Goal: Information Seeking & Learning: Learn about a topic

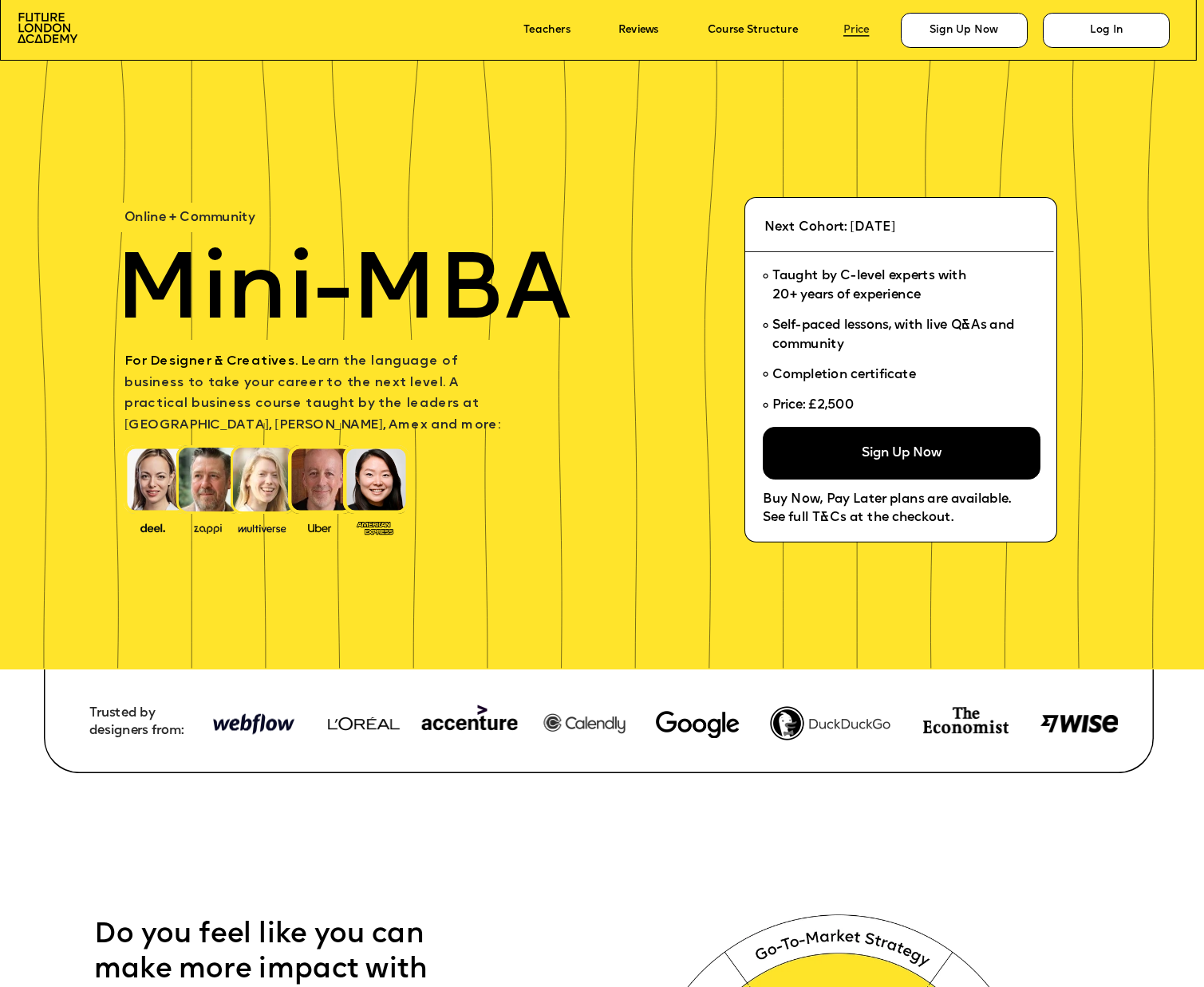
click at [863, 31] on link "Price" at bounding box center [856, 31] width 26 height 12
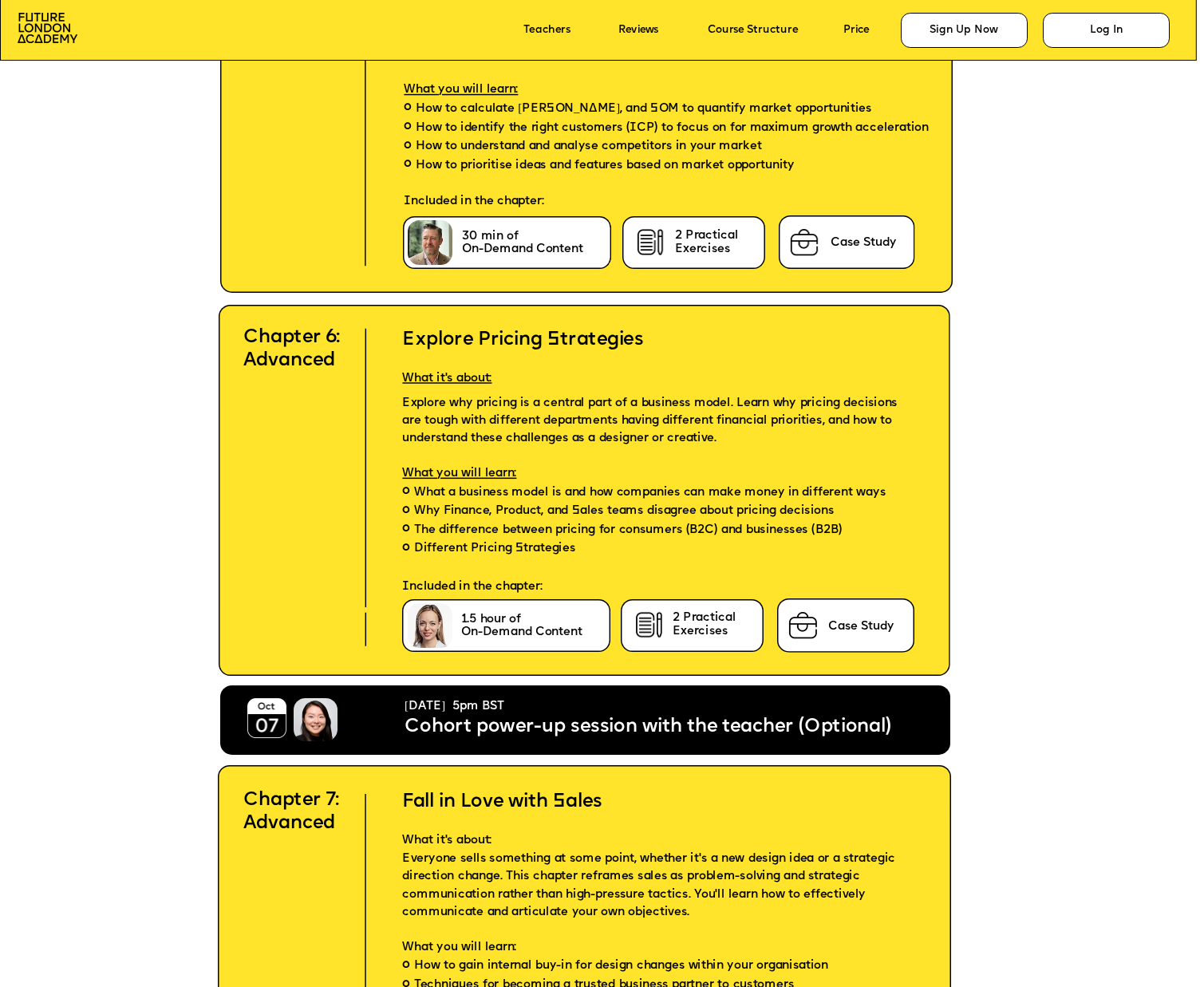
scroll to position [4731, 0]
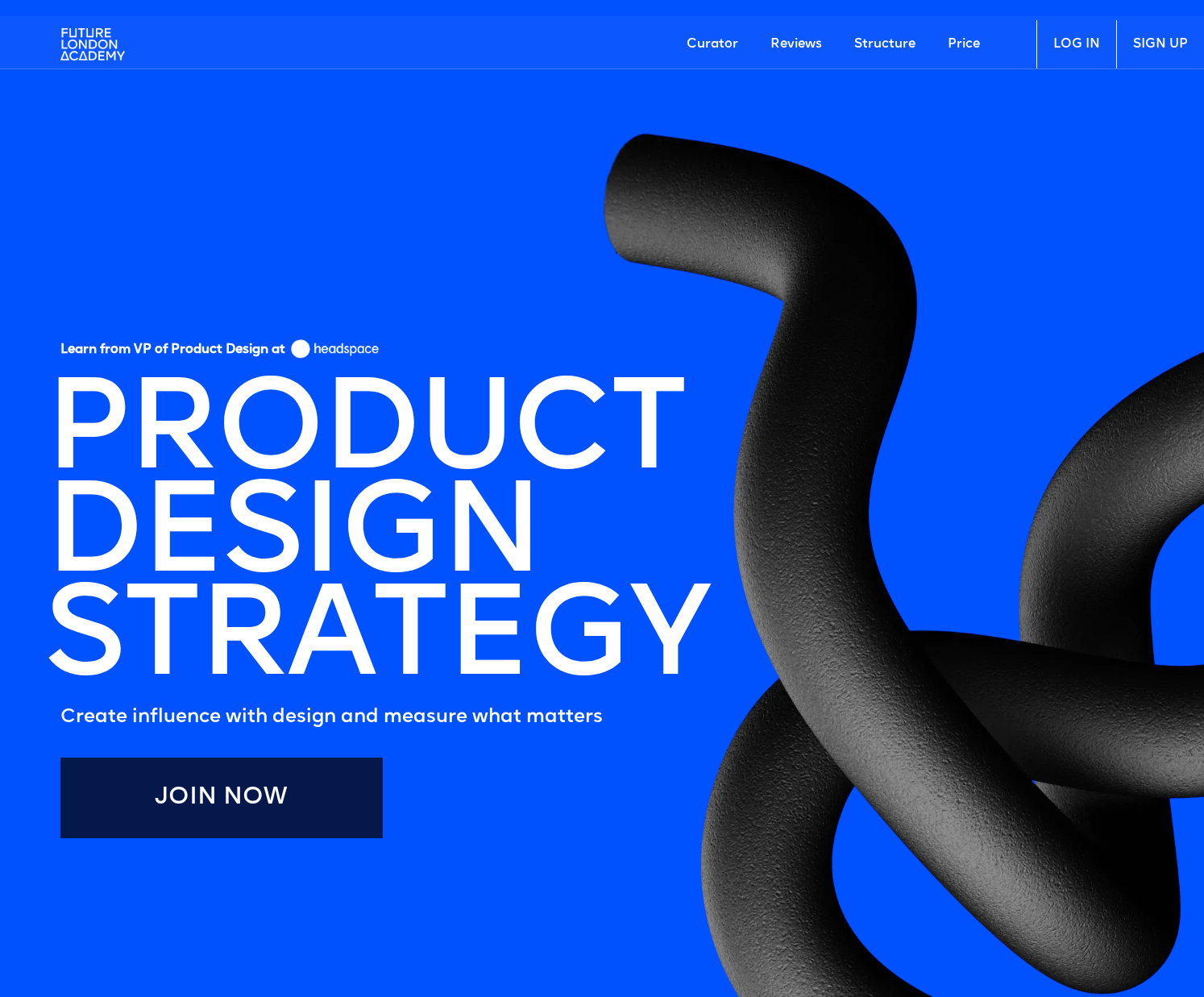
click at [969, 48] on link "Price" at bounding box center [963, 44] width 65 height 49
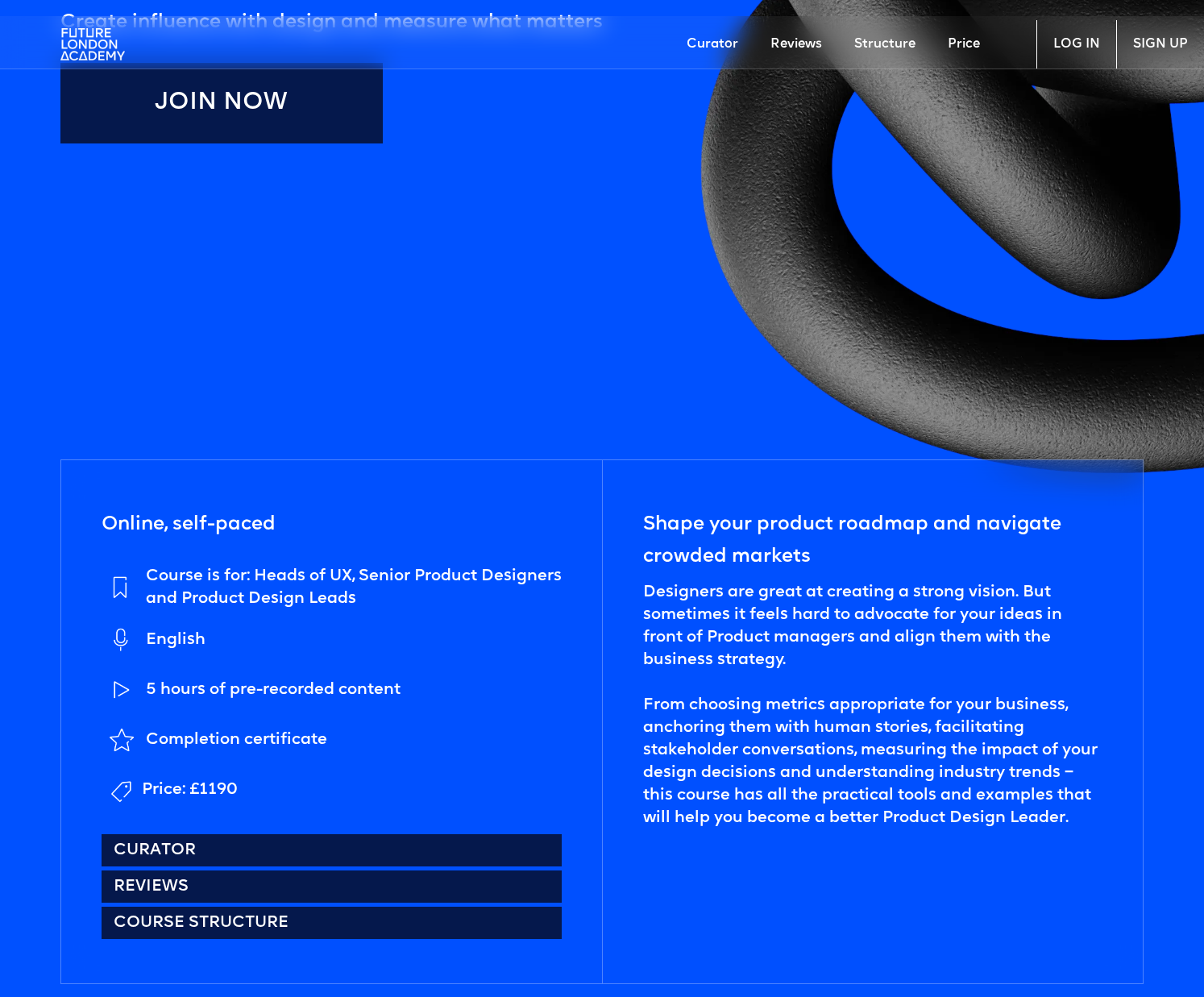
scroll to position [934, 0]
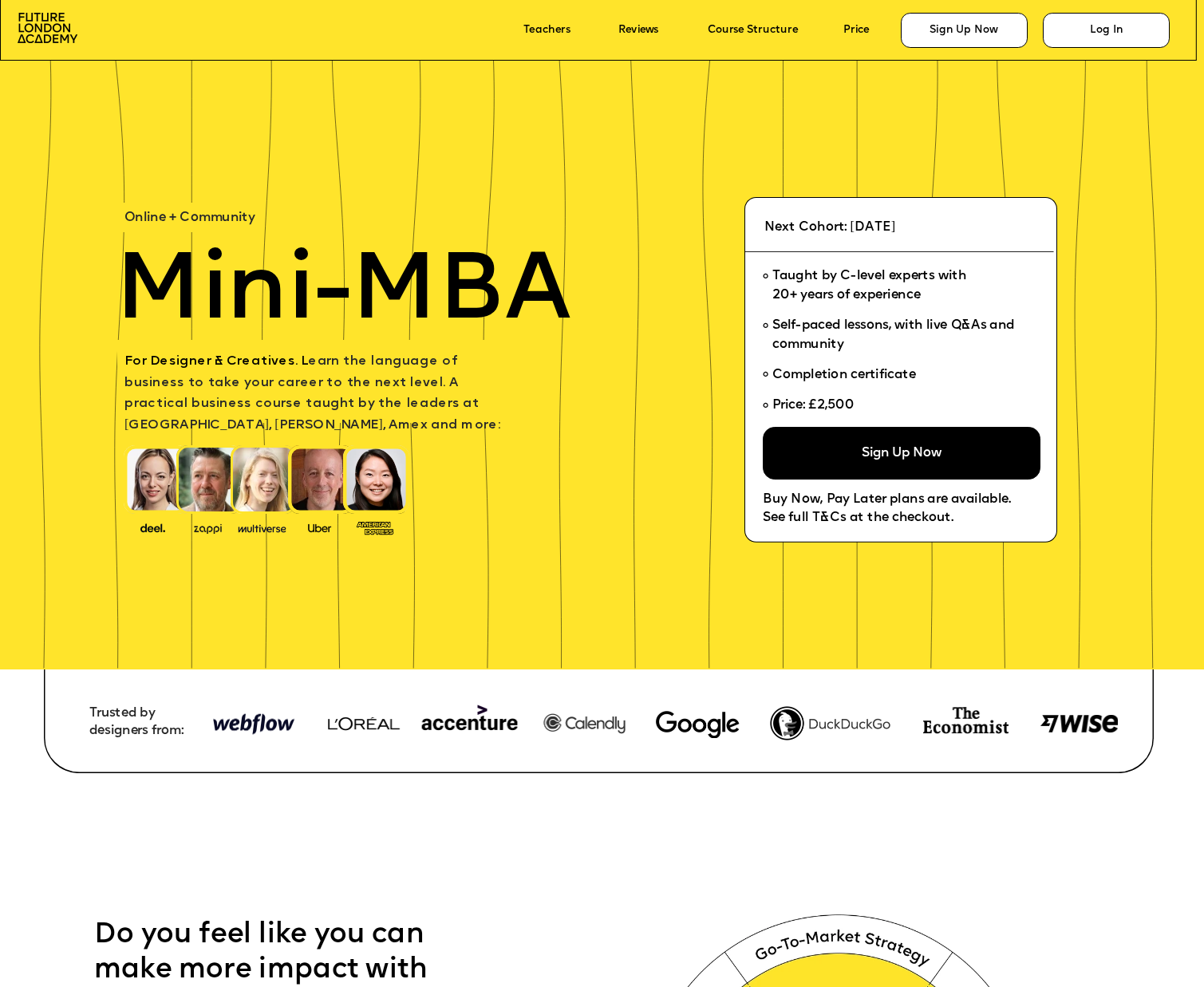
scroll to position [2339, 0]
